Goal: Task Accomplishment & Management: Use online tool/utility

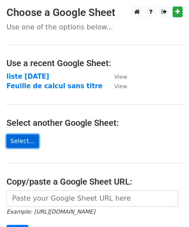
click at [13, 142] on link "Select..." at bounding box center [22, 140] width 32 height 13
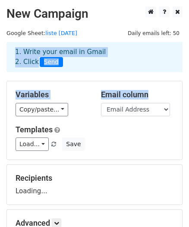
click at [189, 109] on html "New Campaign Daily emails left: 50 Google Sheet: liste 09/10/2025 1. Write your…" at bounding box center [94, 167] width 189 height 335
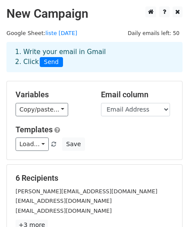
click at [181, 101] on div "Variables Copy/paste... {{Email Address}} {{LN}} {{gender}} {{Company}} {{Job}}…" at bounding box center [94, 120] width 175 height 78
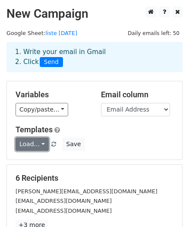
click at [21, 146] on link "Load..." at bounding box center [32, 143] width 33 height 13
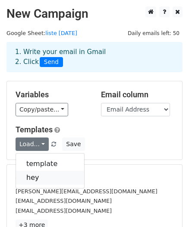
click at [36, 175] on link "hey" at bounding box center [50, 177] width 68 height 14
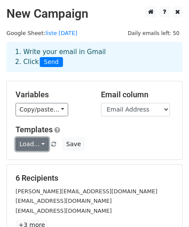
click at [41, 148] on link "Load..." at bounding box center [32, 143] width 33 height 13
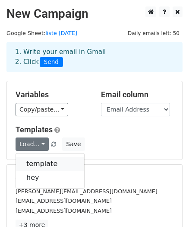
click at [40, 159] on link "template" at bounding box center [50, 164] width 68 height 14
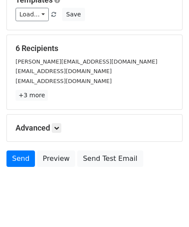
scroll to position [120, 0]
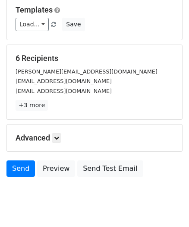
click at [66, 142] on h5 "Advanced" at bounding box center [95, 137] width 158 height 9
click at [56, 137] on icon at bounding box center [56, 137] width 5 height 5
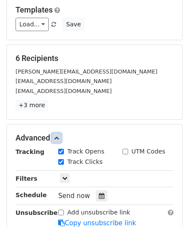
scroll to position [172, 0]
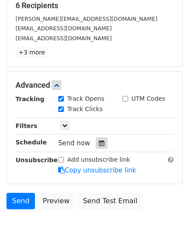
click at [99, 142] on icon at bounding box center [102, 143] width 6 height 6
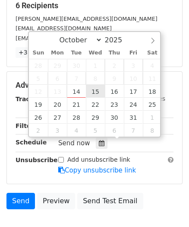
type input "2025-10-15 12:00"
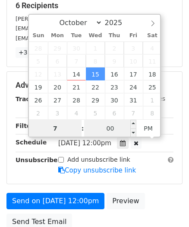
type input "7"
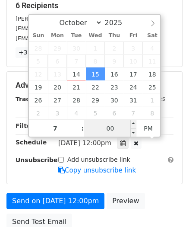
type input "2025-10-15 19:00"
type input "07"
click at [112, 129] on input "00" at bounding box center [110, 128] width 53 height 17
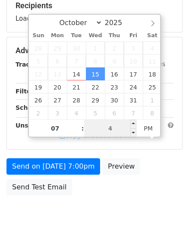
type input "40"
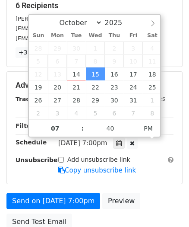
type input "2025-10-15 19:40"
click at [140, 175] on div "Advanced Tracking Track Opens UTM Codes Track Clicks Filters Only include sprea…" at bounding box center [94, 128] width 175 height 112
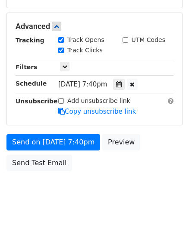
scroll to position [247, 0]
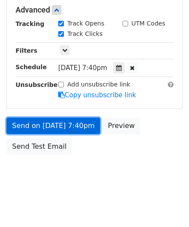
click at [74, 123] on link "Send on Oct 15 at 7:40pm" at bounding box center [53, 125] width 94 height 16
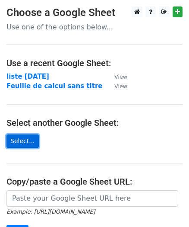
click at [22, 140] on link "Select..." at bounding box center [22, 140] width 32 height 13
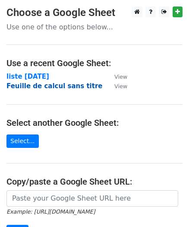
click at [54, 87] on strong "Feuille de calcul sans titre" at bounding box center [54, 86] width 96 height 8
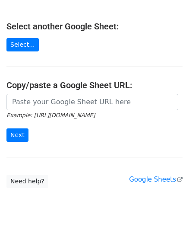
scroll to position [121, 0]
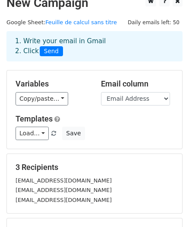
scroll to position [6, 0]
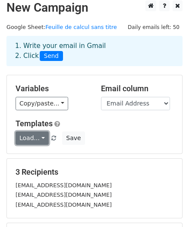
click at [31, 136] on link "Load..." at bounding box center [32, 137] width 33 height 13
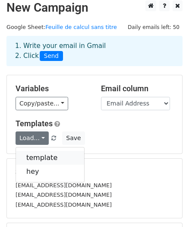
click at [35, 152] on link "template" at bounding box center [50, 158] width 68 height 14
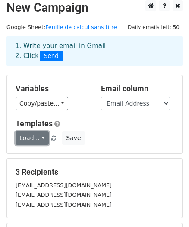
click at [26, 136] on link "Load..." at bounding box center [32, 137] width 33 height 13
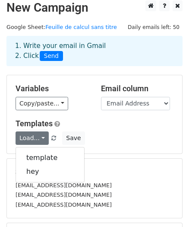
click at [107, 137] on div "Load... template hey Save" at bounding box center [94, 137] width 171 height 13
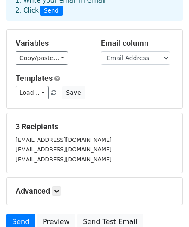
scroll to position [127, 0]
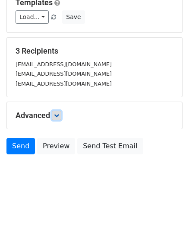
click at [59, 116] on icon at bounding box center [56, 115] width 5 height 5
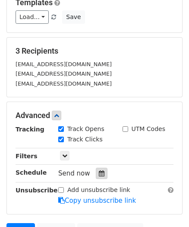
click at [96, 169] on div at bounding box center [102, 172] width 12 height 11
click at [117, 55] on h5 "3 Recipients" at bounding box center [95, 50] width 158 height 9
click at [17, 223] on link "Send" at bounding box center [20, 231] width 28 height 16
